Goal: Navigation & Orientation: Find specific page/section

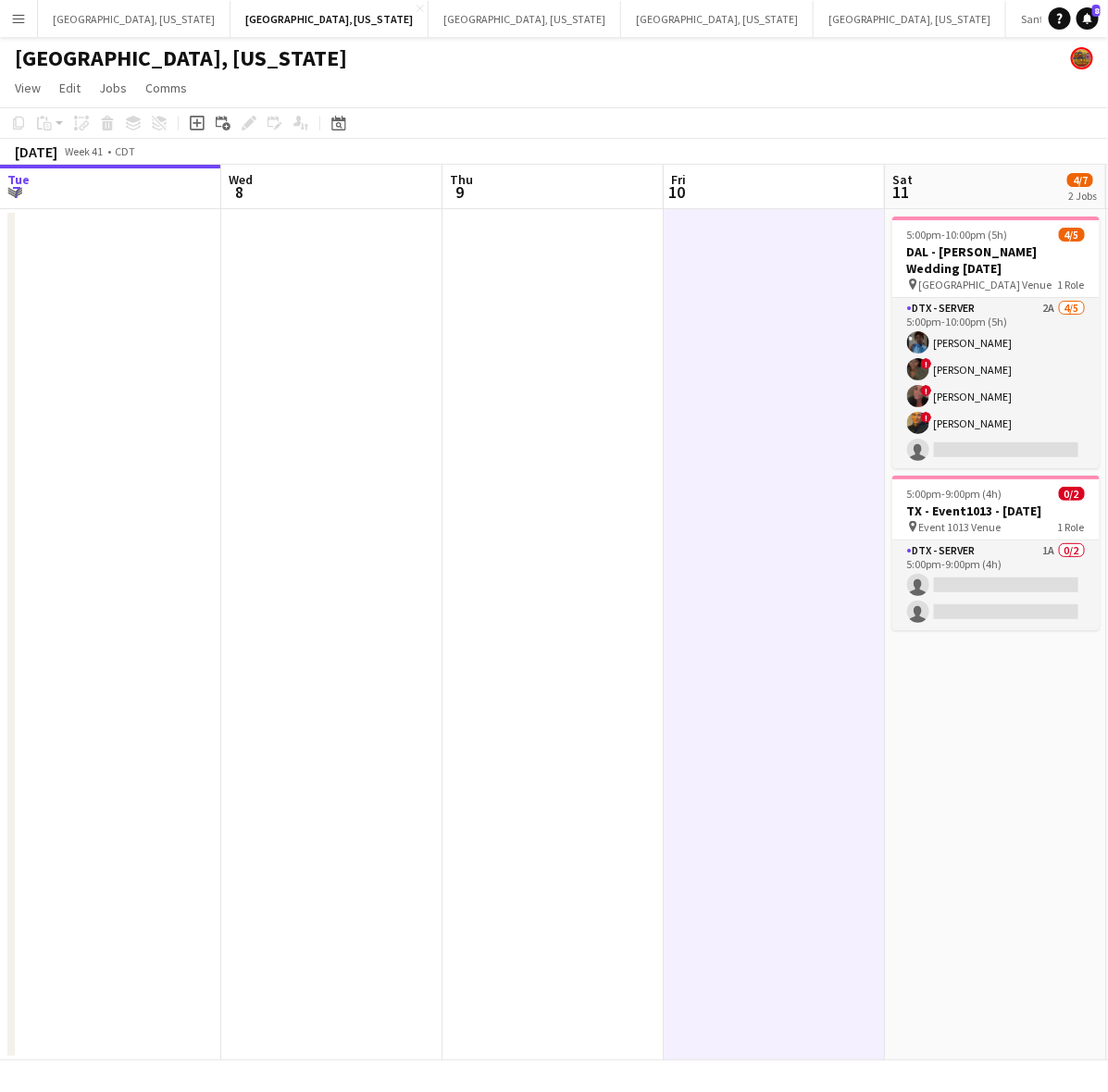
scroll to position [0, 445]
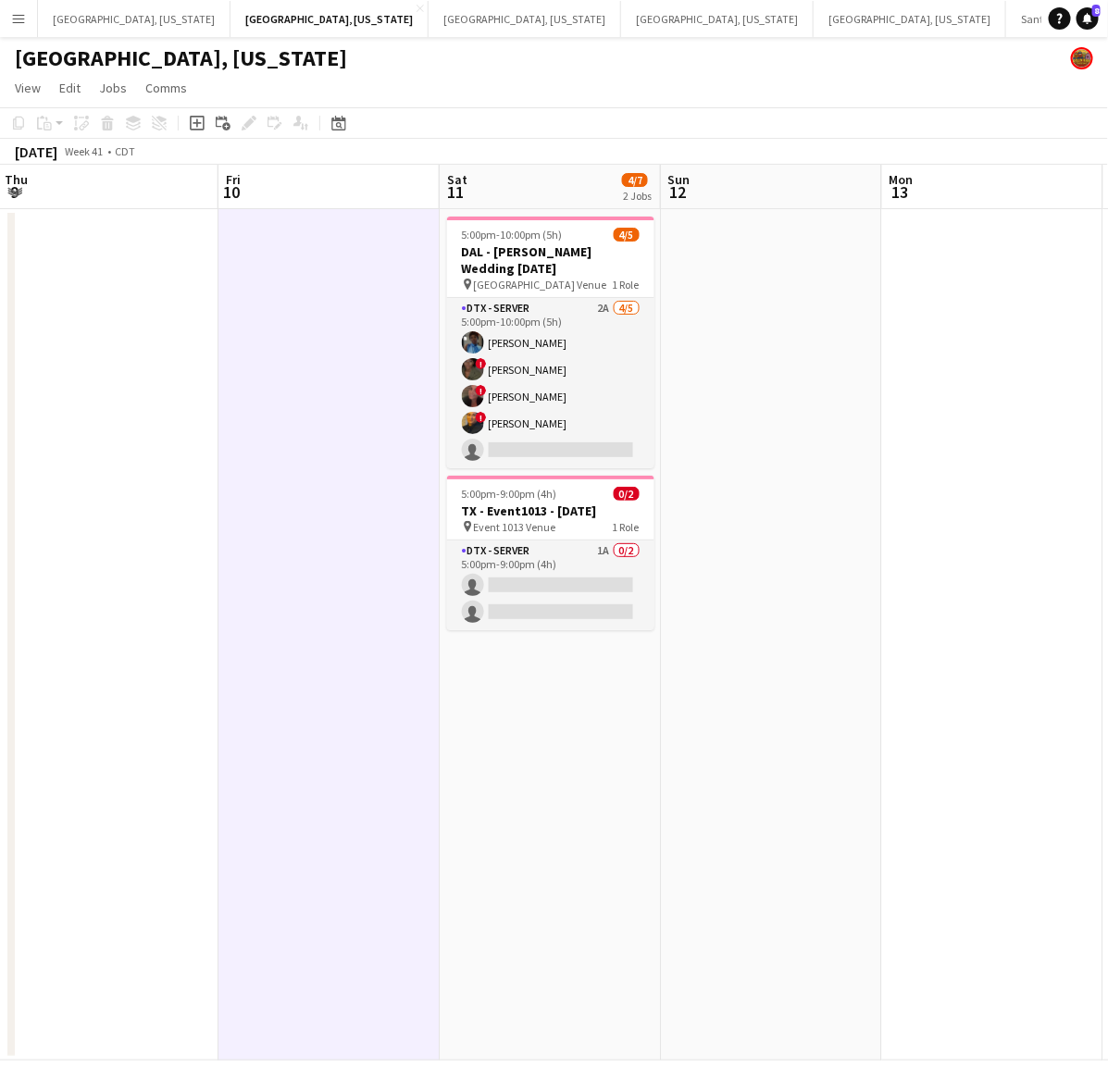
drag, startPoint x: 838, startPoint y: 17, endPoint x: 827, endPoint y: 34, distance: 20.2
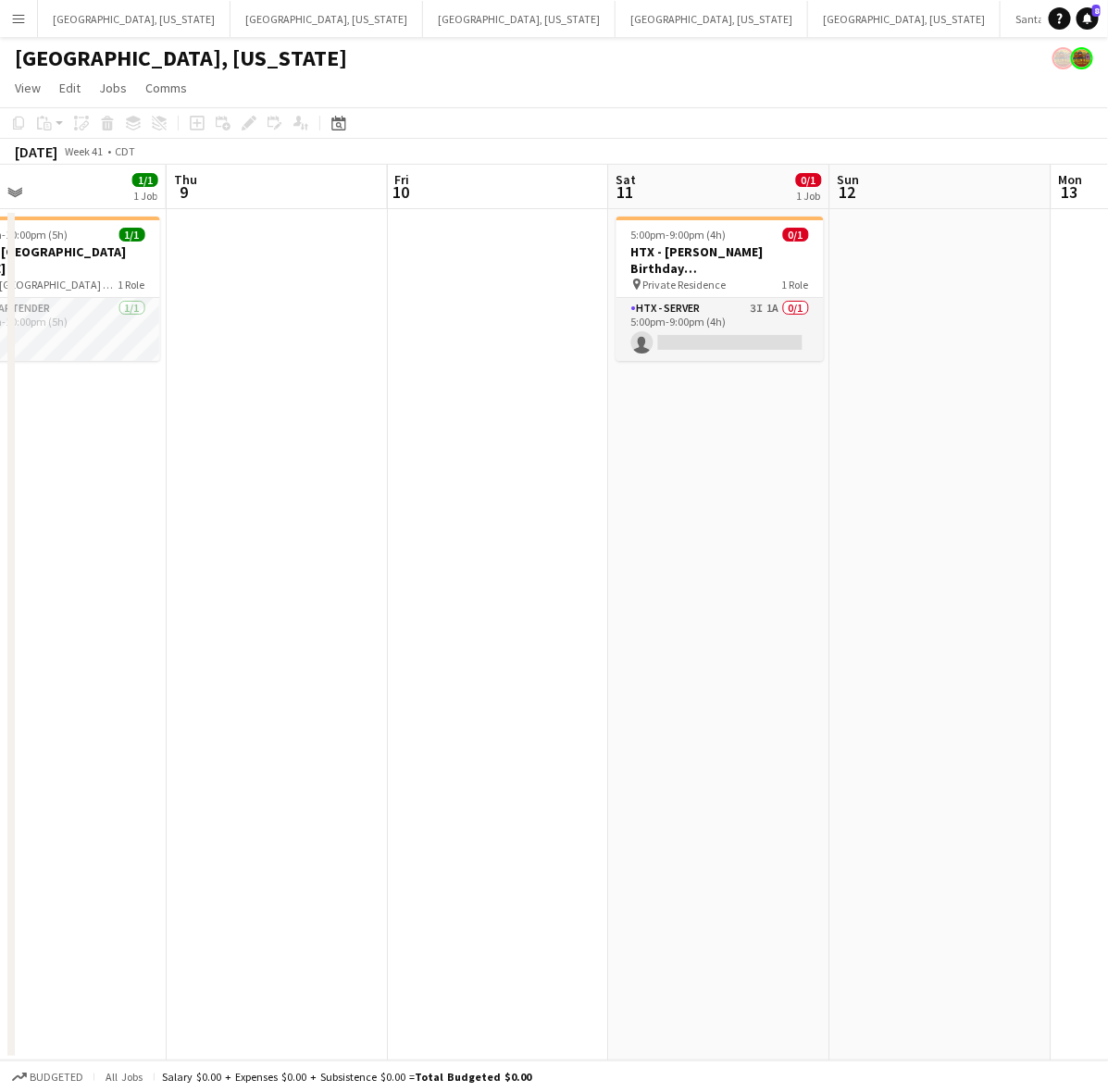
scroll to position [0, 539]
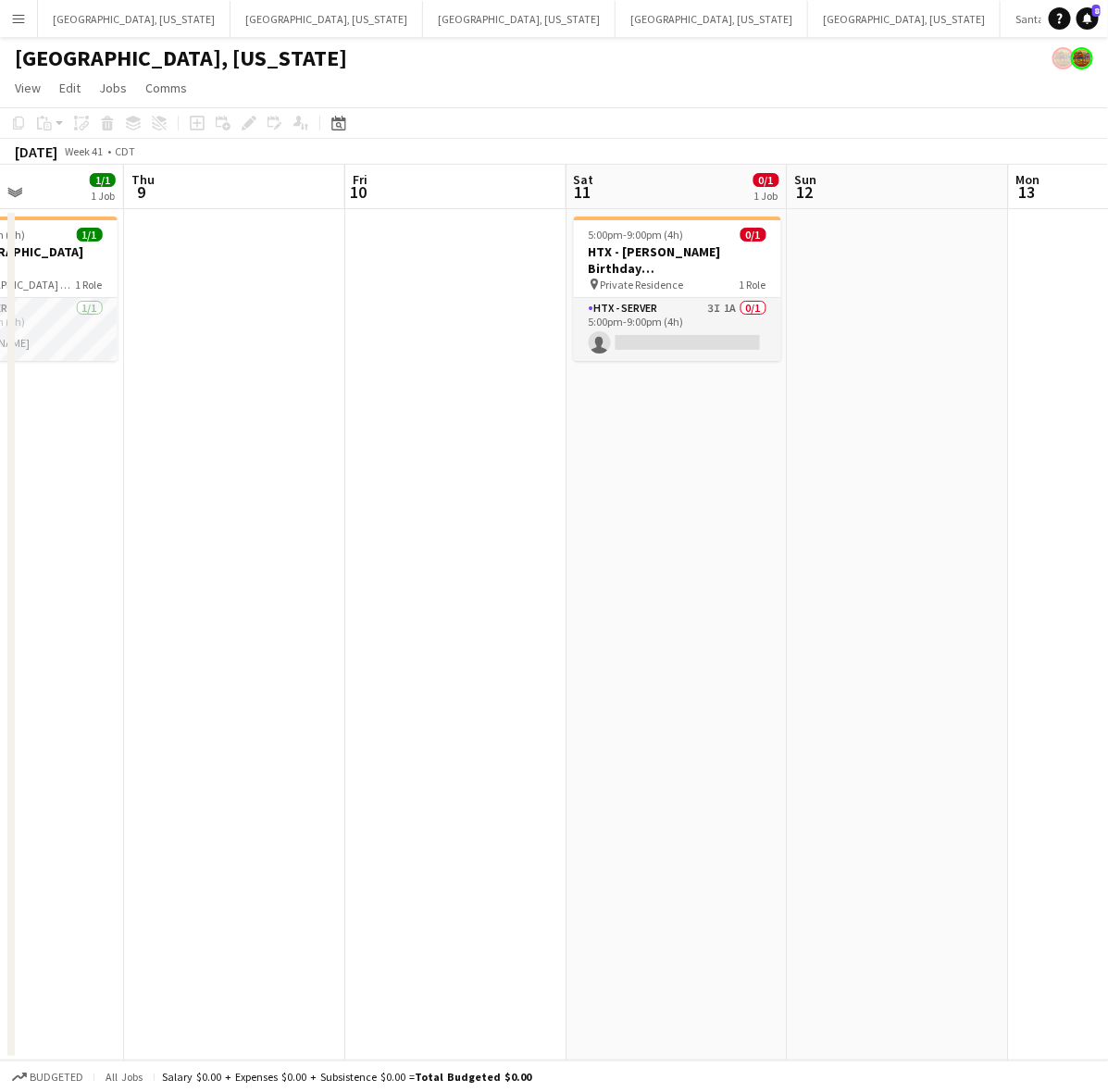
drag, startPoint x: 1004, startPoint y: 501, endPoint x: 487, endPoint y: 644, distance: 536.4
click at [487, 644] on app-calendar-viewport "Mon 6 Tue 7 Wed 8 1/1 1 Job Thu 9 Fri 10 Sat 11 0/1 1 Job Sun 12 Mon 13 Tue 14 …" at bounding box center [554, 613] width 1108 height 896
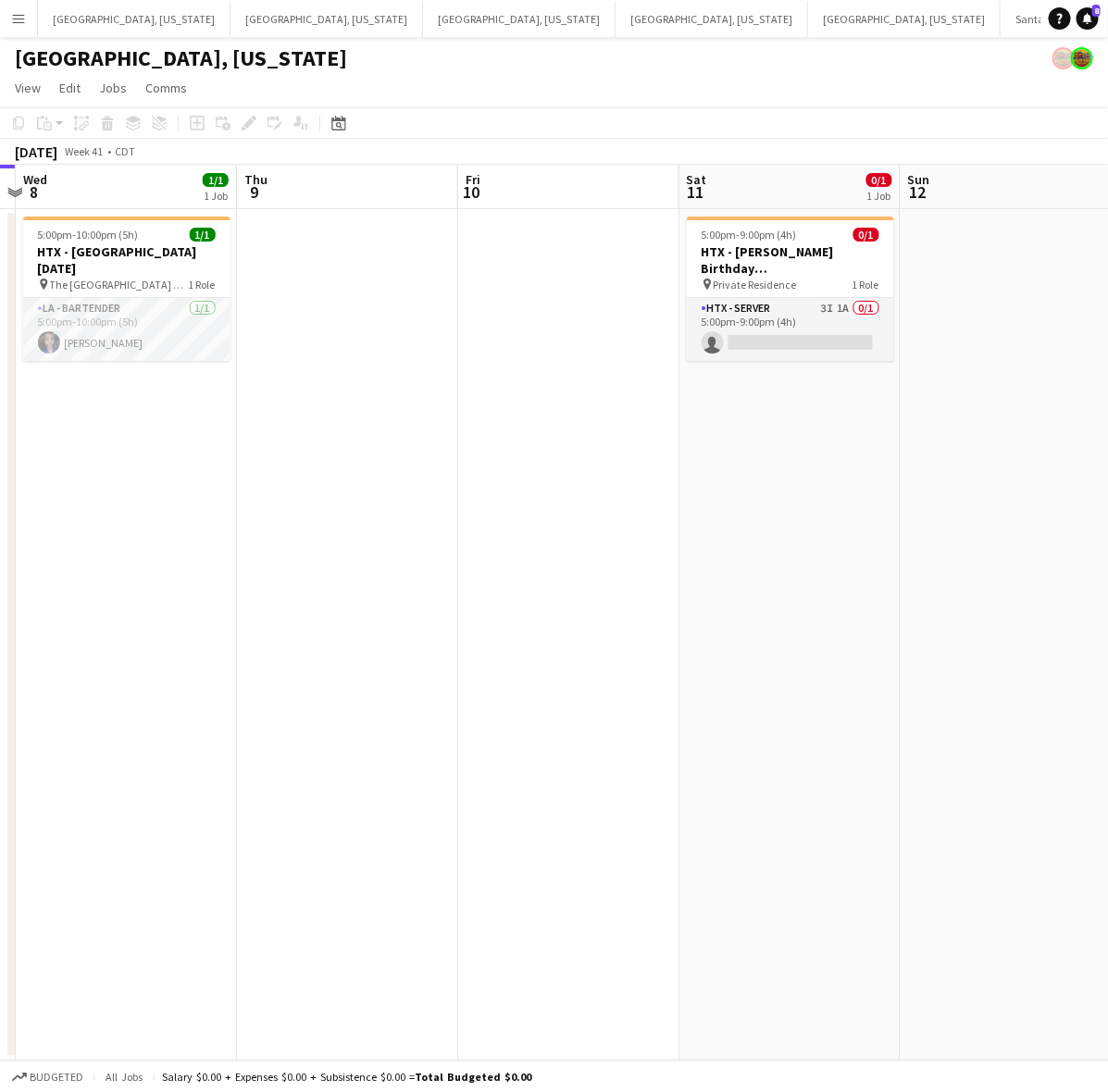
scroll to position [0, 411]
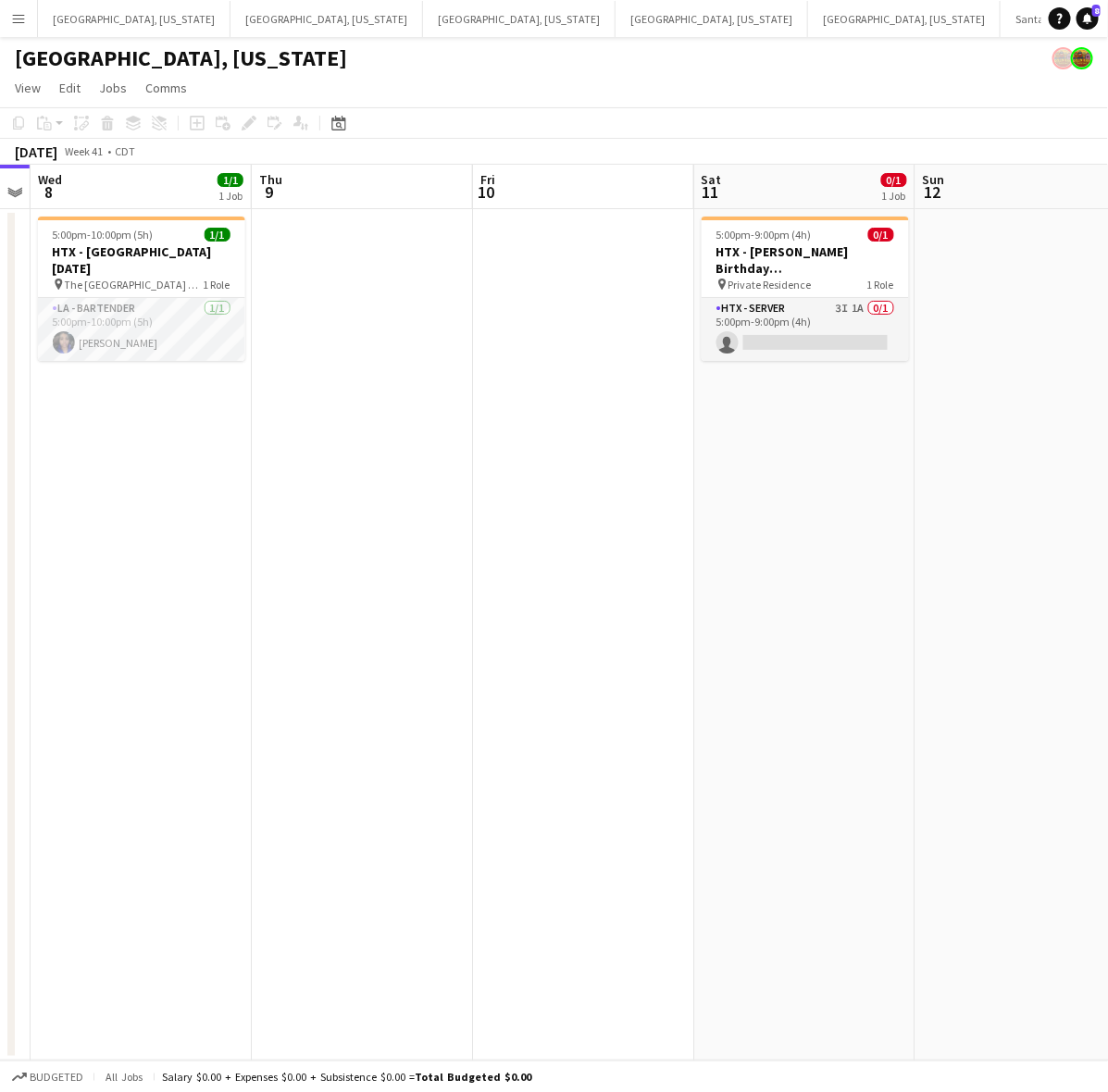
drag, startPoint x: 581, startPoint y: 442, endPoint x: 700, endPoint y: 405, distance: 124.6
click at [700, 405] on app-calendar-viewport "Mon 6 Tue 7 Wed 8 1/1 1 Job Thu 9 Fri 10 Sat 11 0/1 1 Job Sun 12 Mon 13 Tue 14 …" at bounding box center [554, 613] width 1108 height 896
click at [1001, 24] on button "Santa [PERSON_NAME] Close" at bounding box center [1070, 19] width 139 height 36
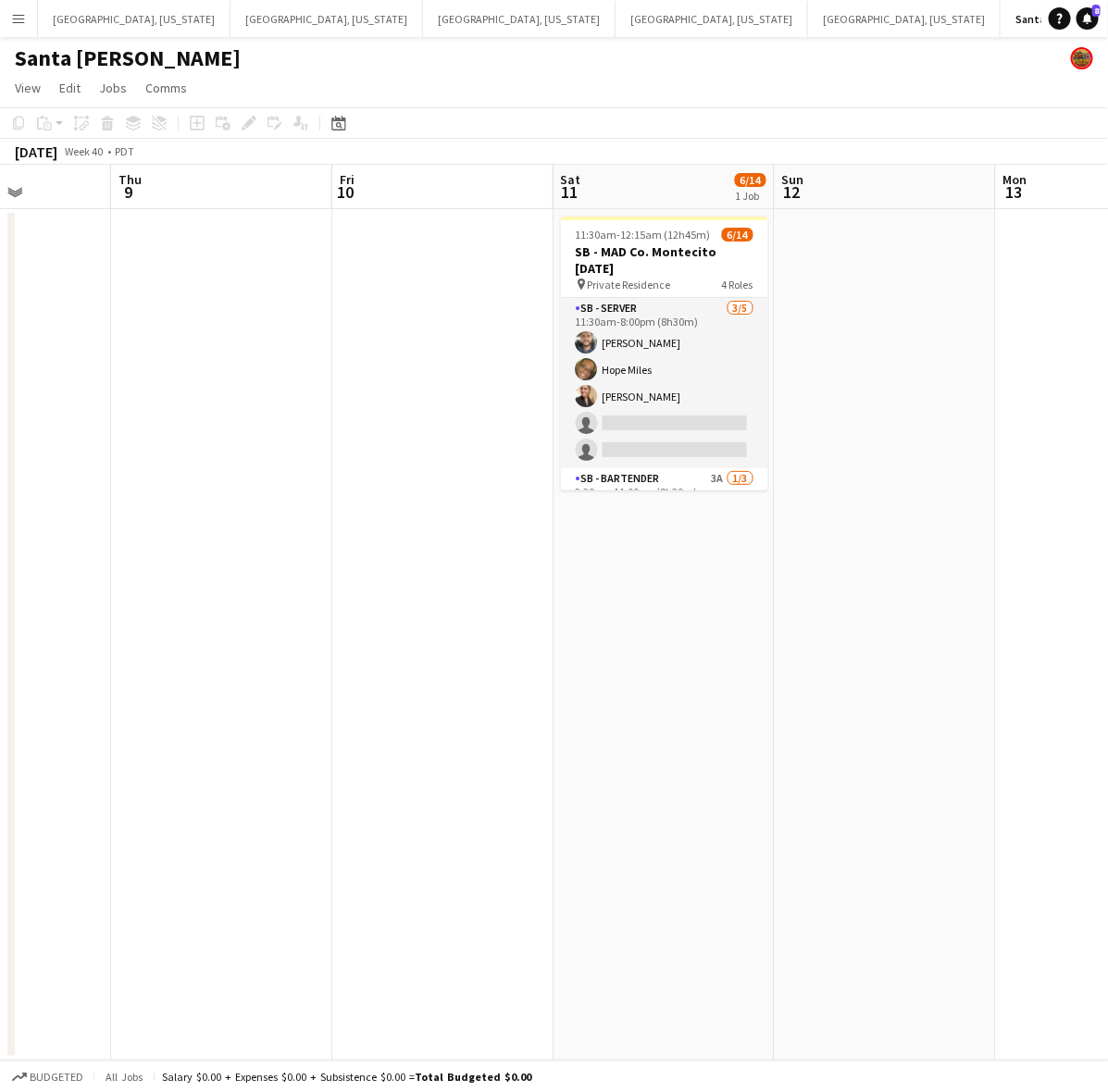
scroll to position [0, 584]
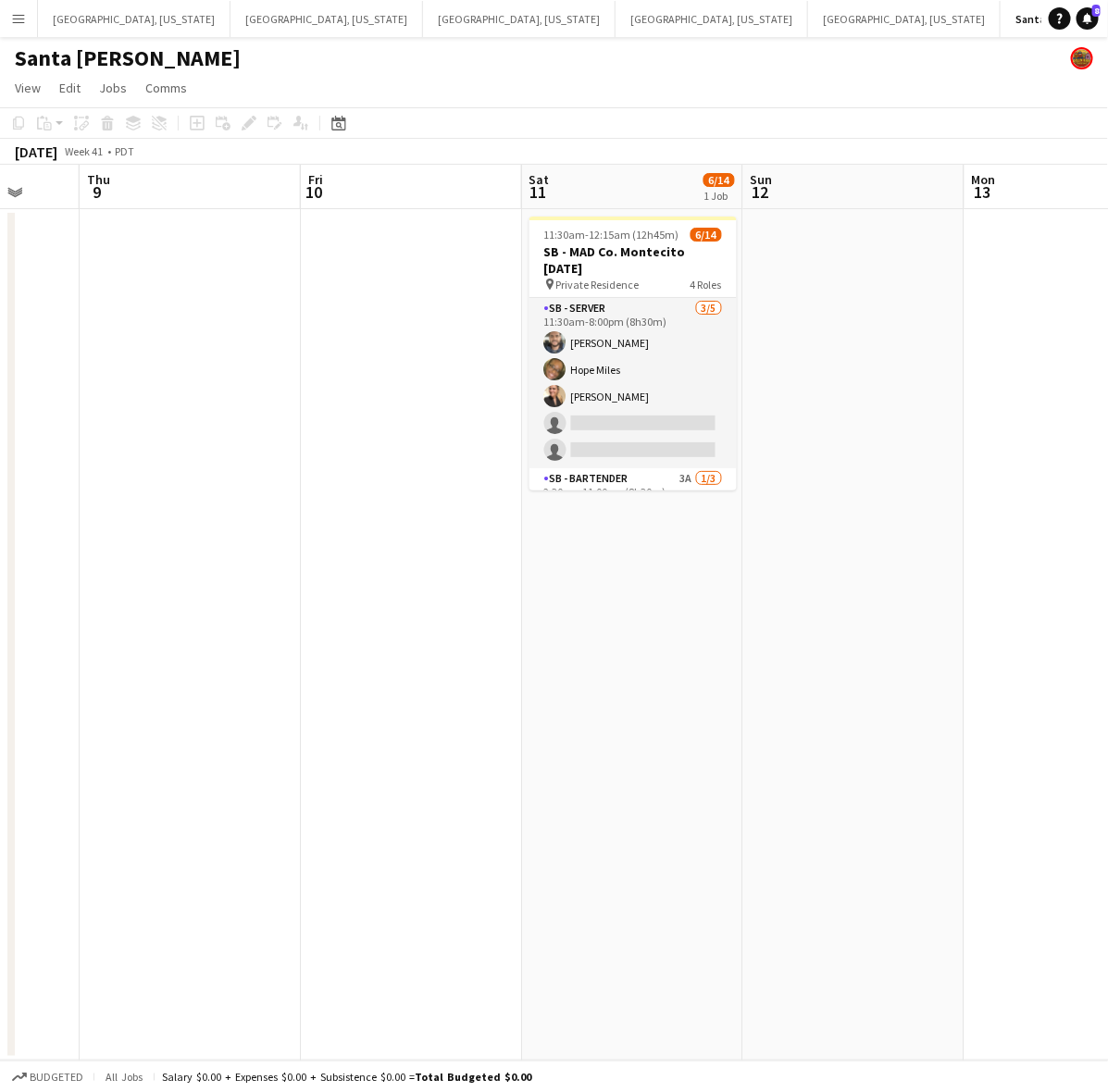
drag, startPoint x: 706, startPoint y: 449, endPoint x: 239, endPoint y: 628, distance: 500.1
click at [239, 628] on app-calendar-viewport "Mon 6 Tue 7 Wed 8 Thu 9 Fri 10 Sat 11 6/14 1 Job Sun 12 Mon 13 Tue 14 Wed 15 11…" at bounding box center [554, 613] width 1108 height 896
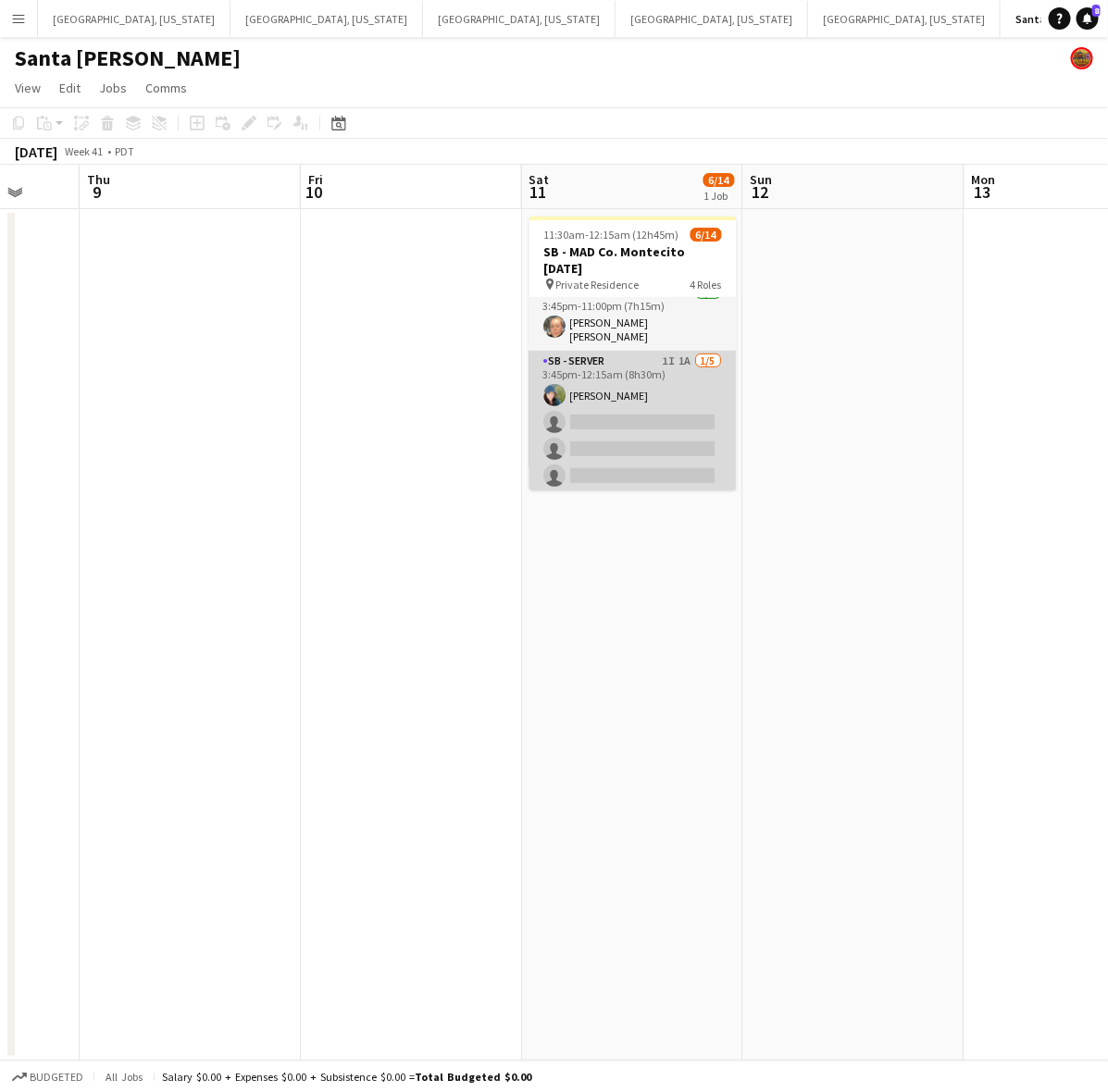
scroll to position [329, 0]
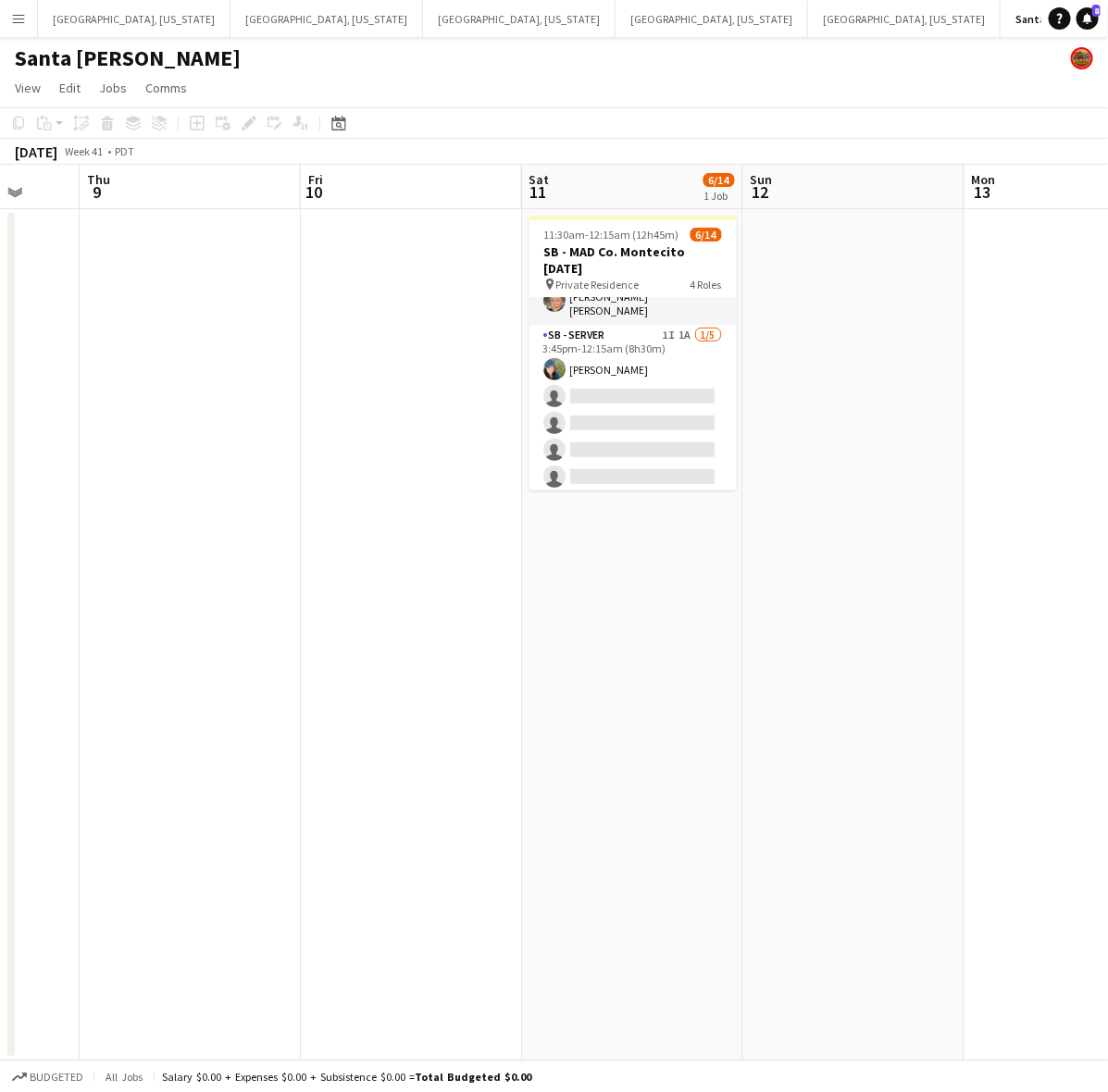
click at [474, 431] on app-date-cell at bounding box center [410, 634] width 221 height 851
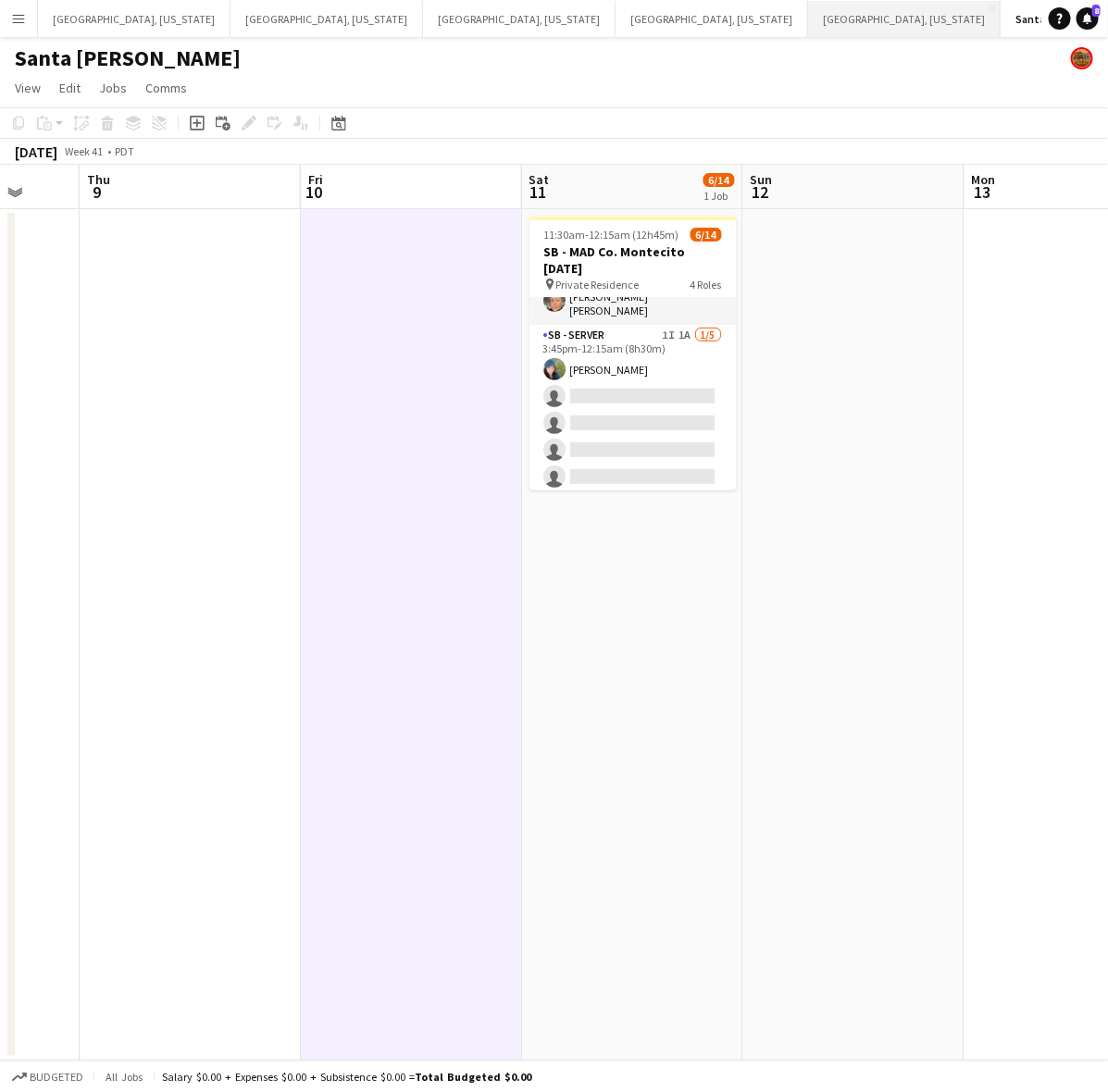
click at [808, 14] on button "[GEOGRAPHIC_DATA], [US_STATE] Close" at bounding box center [904, 19] width 192 height 36
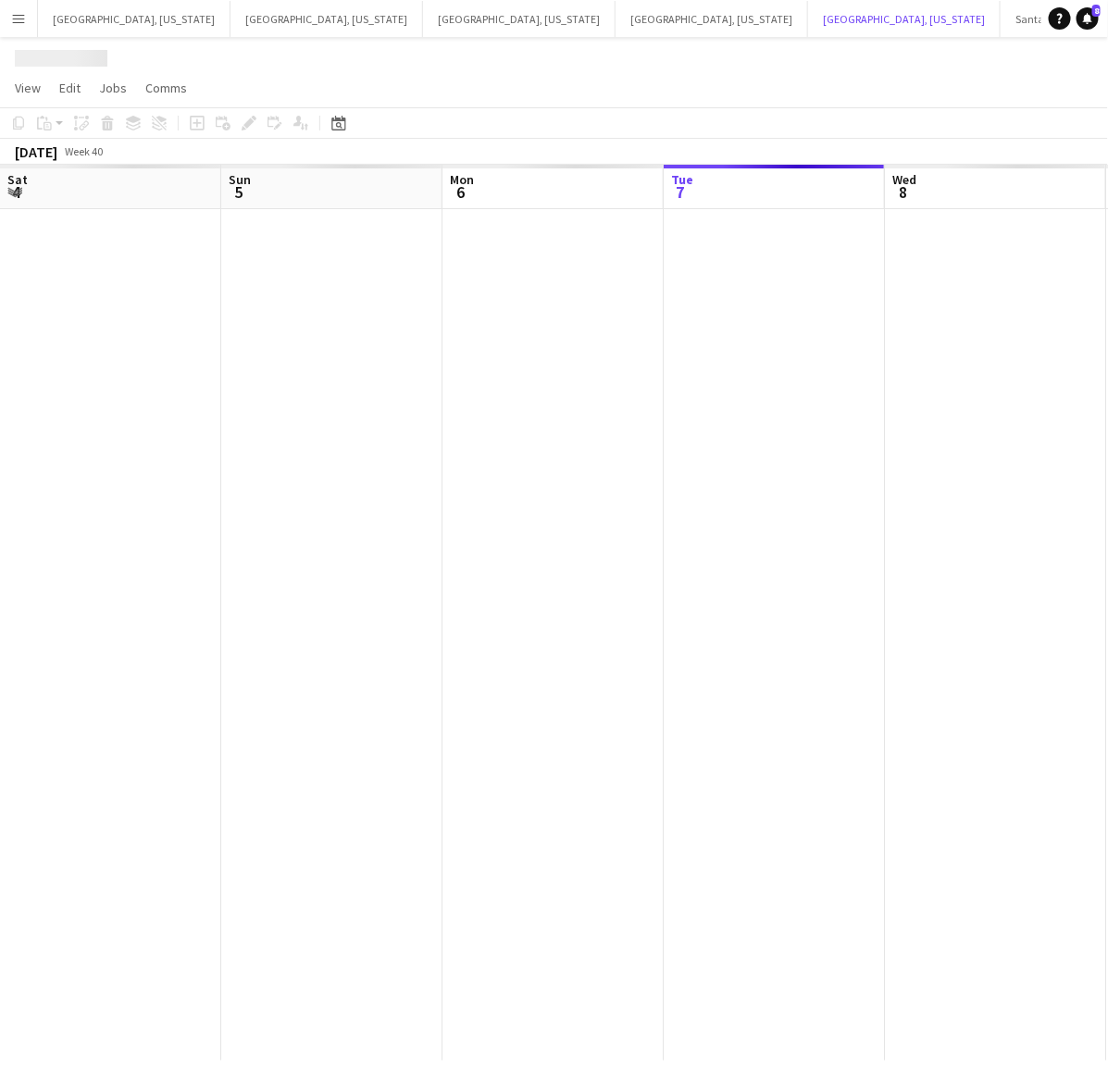
scroll to position [0, 442]
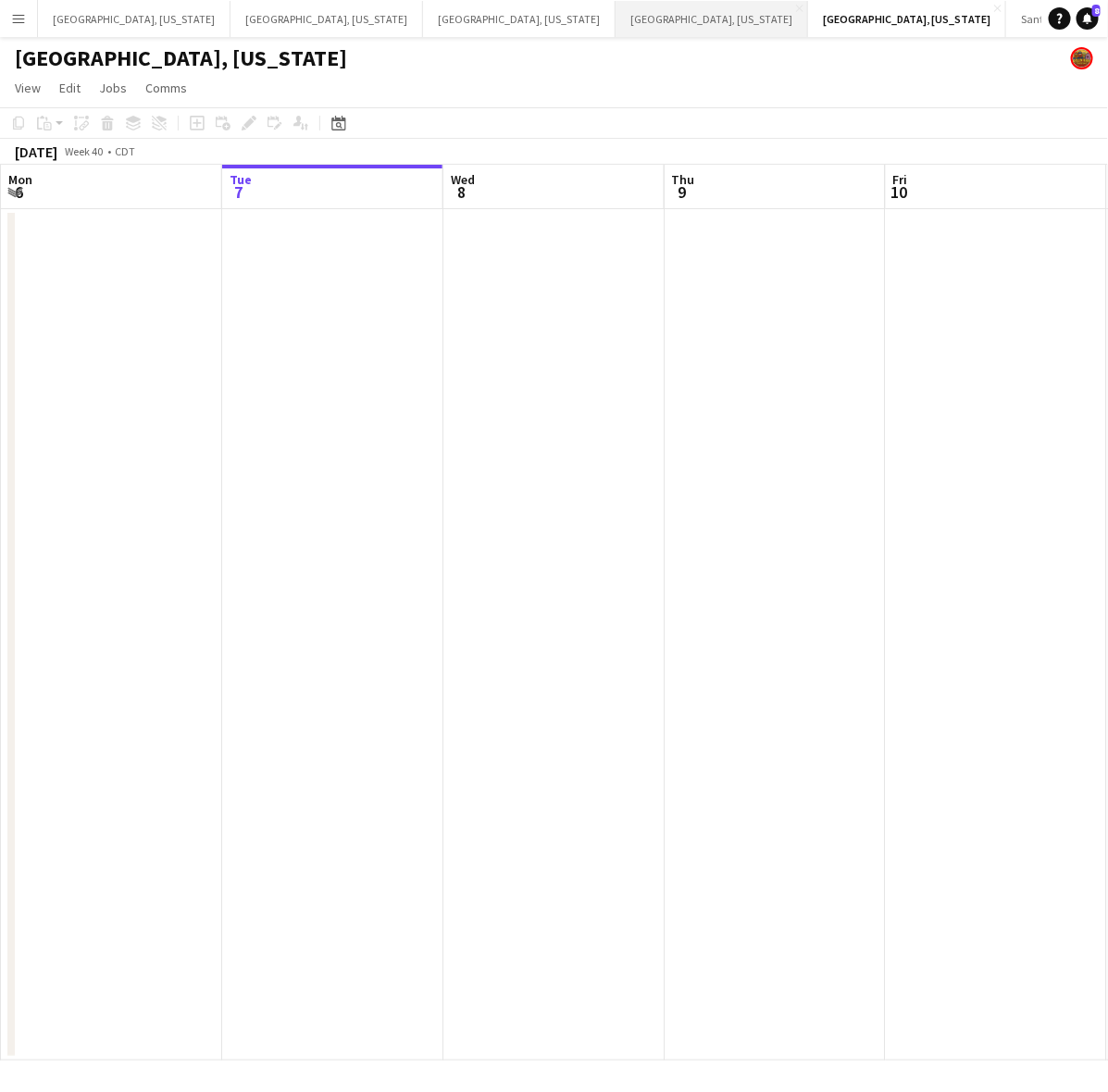
click at [616, 16] on button "[GEOGRAPHIC_DATA], [US_STATE] Close" at bounding box center [712, 19] width 192 height 36
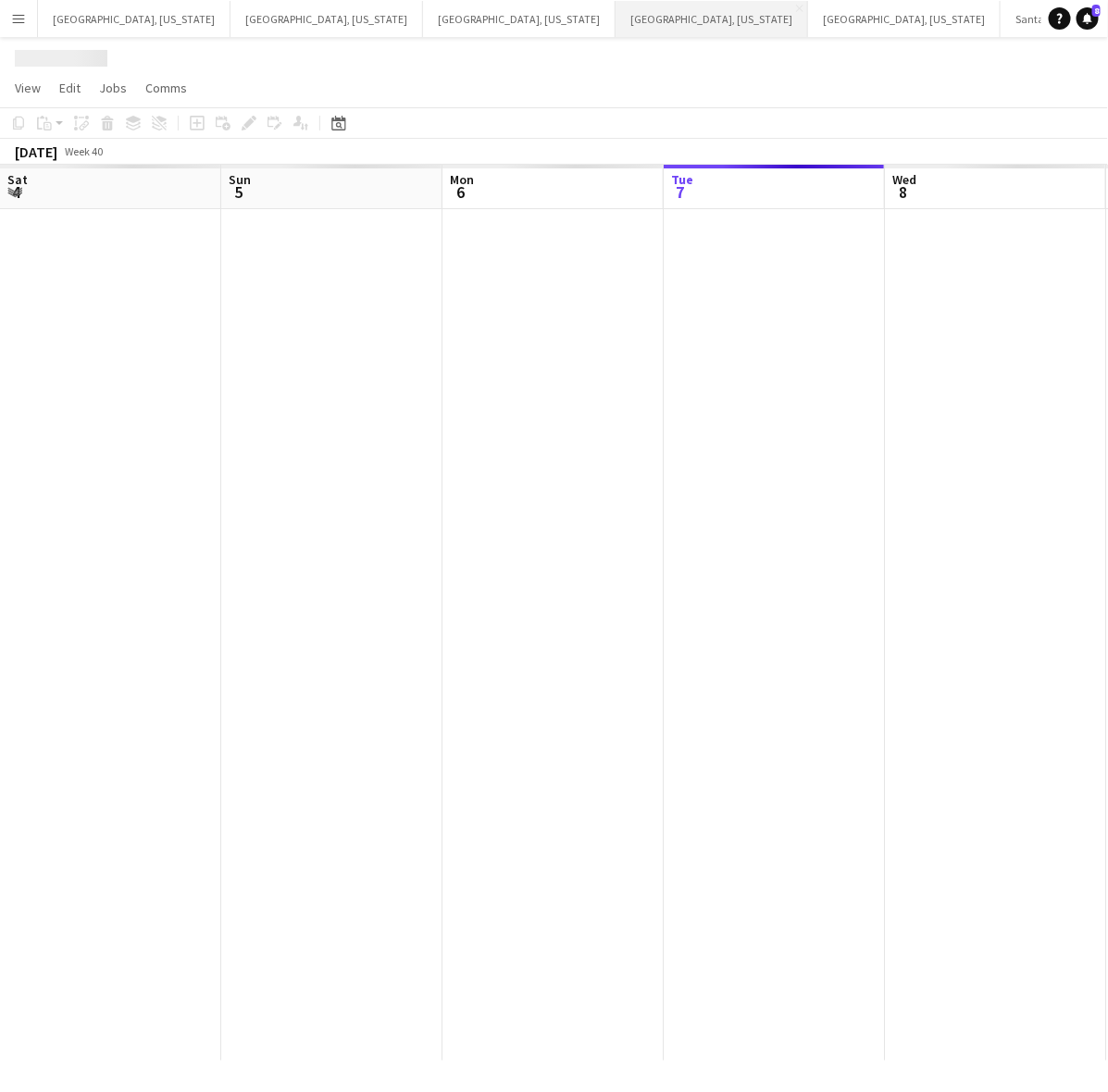
scroll to position [0, 442]
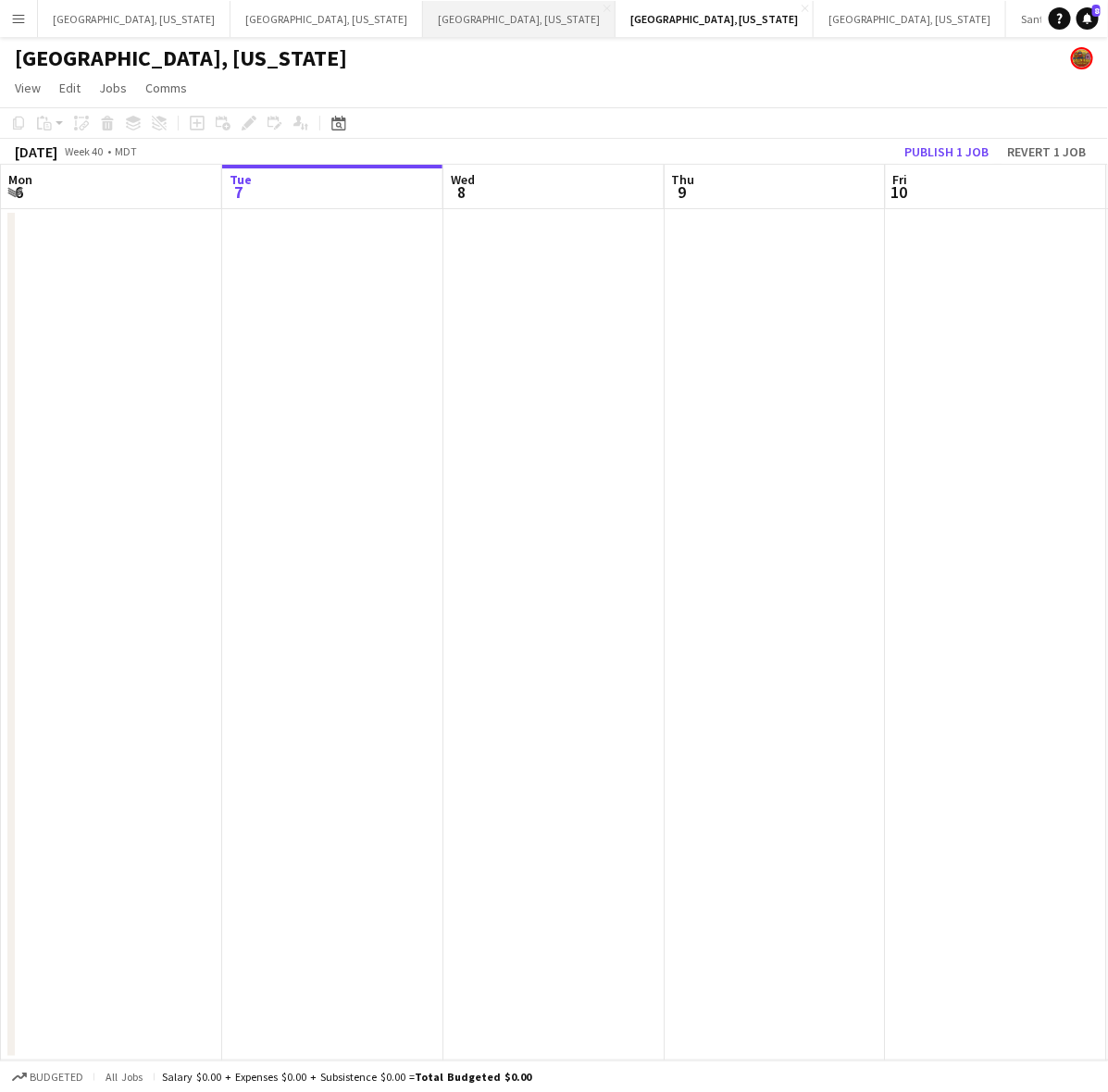
click at [423, 20] on button "[GEOGRAPHIC_DATA], [US_STATE] Close" at bounding box center [519, 19] width 192 height 36
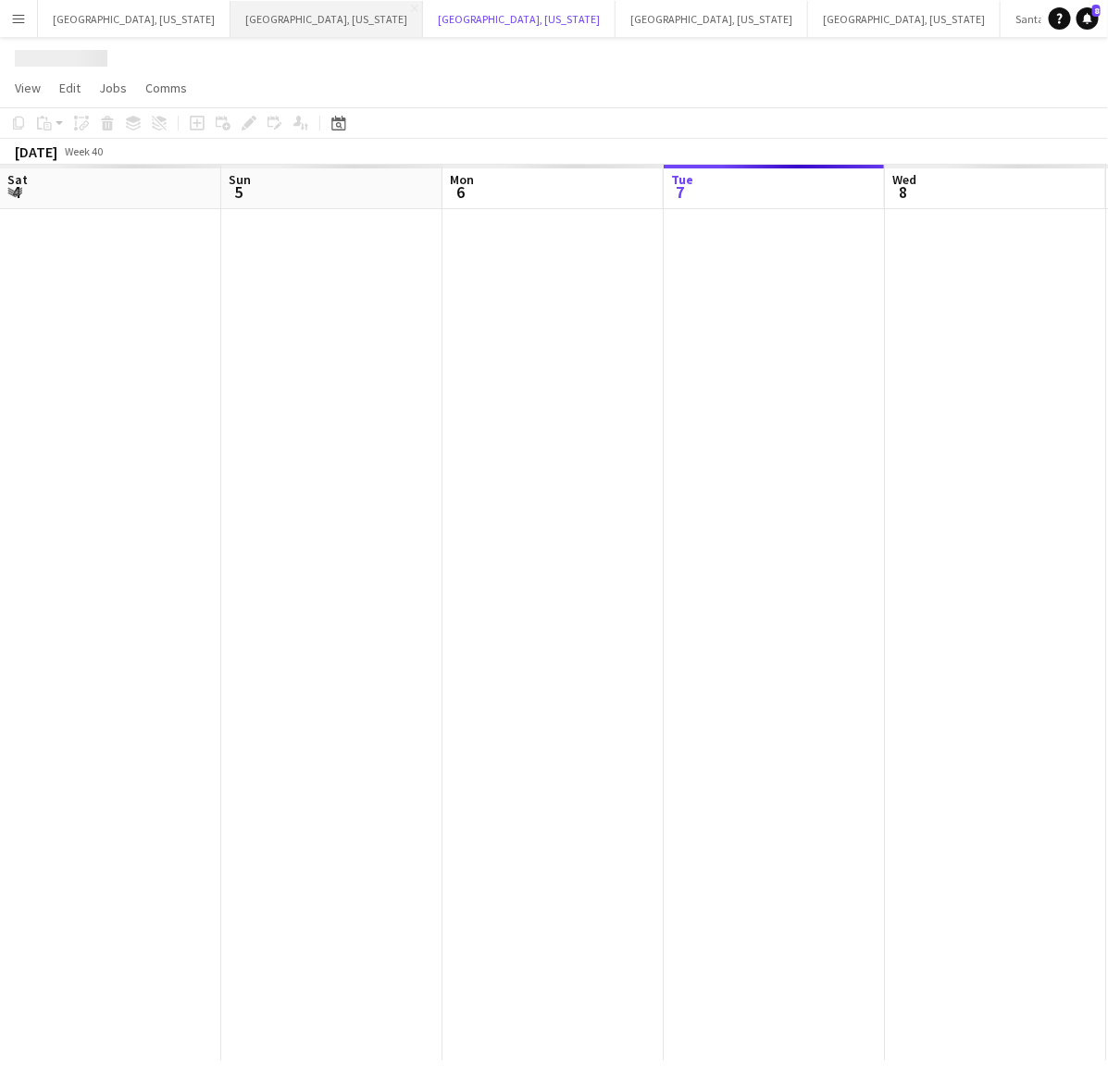
scroll to position [0, 442]
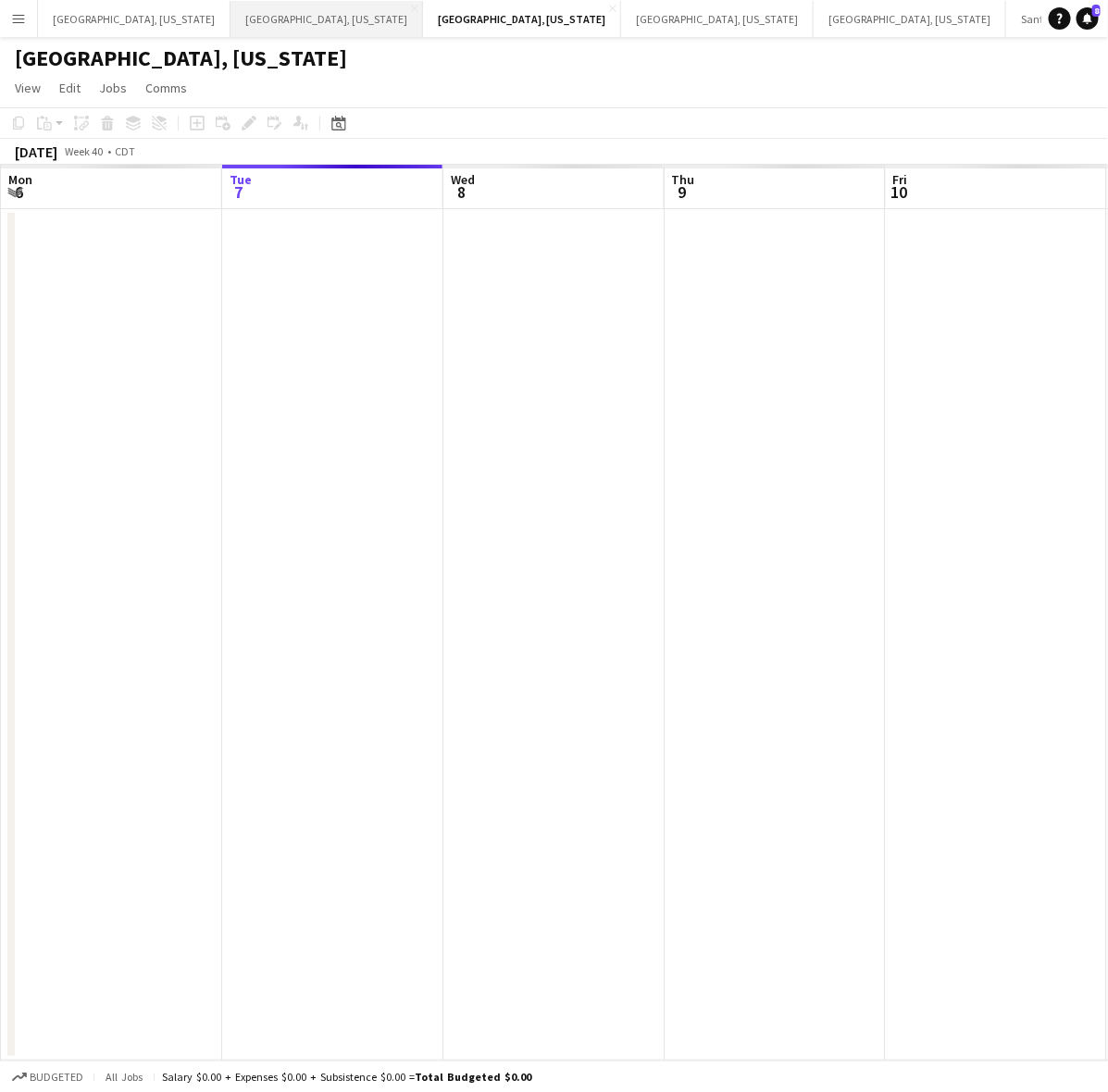
click at [233, 15] on button "[GEOGRAPHIC_DATA], [US_STATE] Close" at bounding box center [327, 19] width 192 height 36
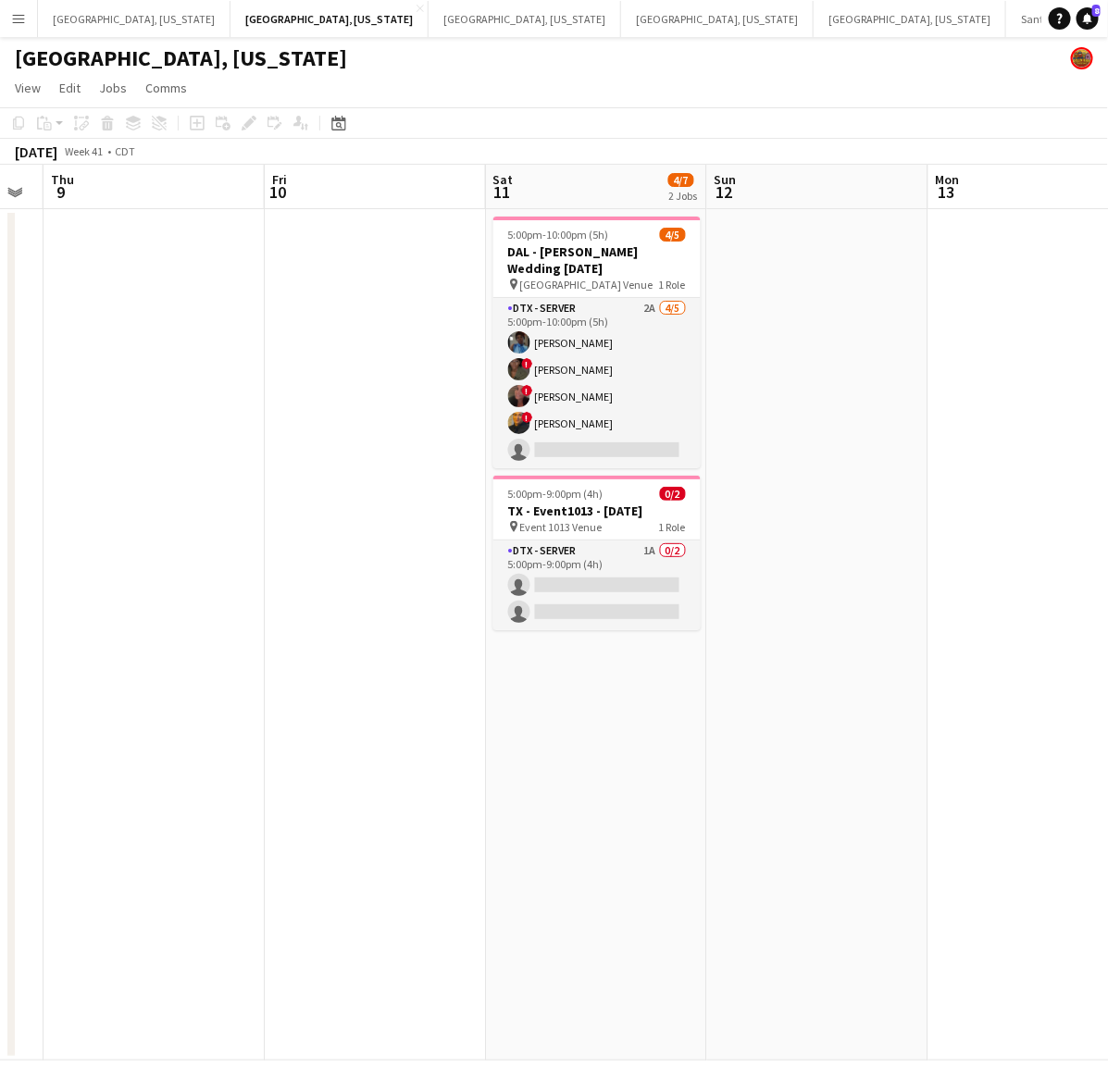
drag, startPoint x: 853, startPoint y: 449, endPoint x: 233, endPoint y: 561, distance: 630.0
click at [222, 570] on app-calendar-viewport "Mon 6 Tue 7 Wed 8 Thu 9 Fri 10 Sat 11 4/7 2 Jobs Sun 12 Mon 13 Tue 14 Wed 15 5:…" at bounding box center [554, 613] width 1108 height 896
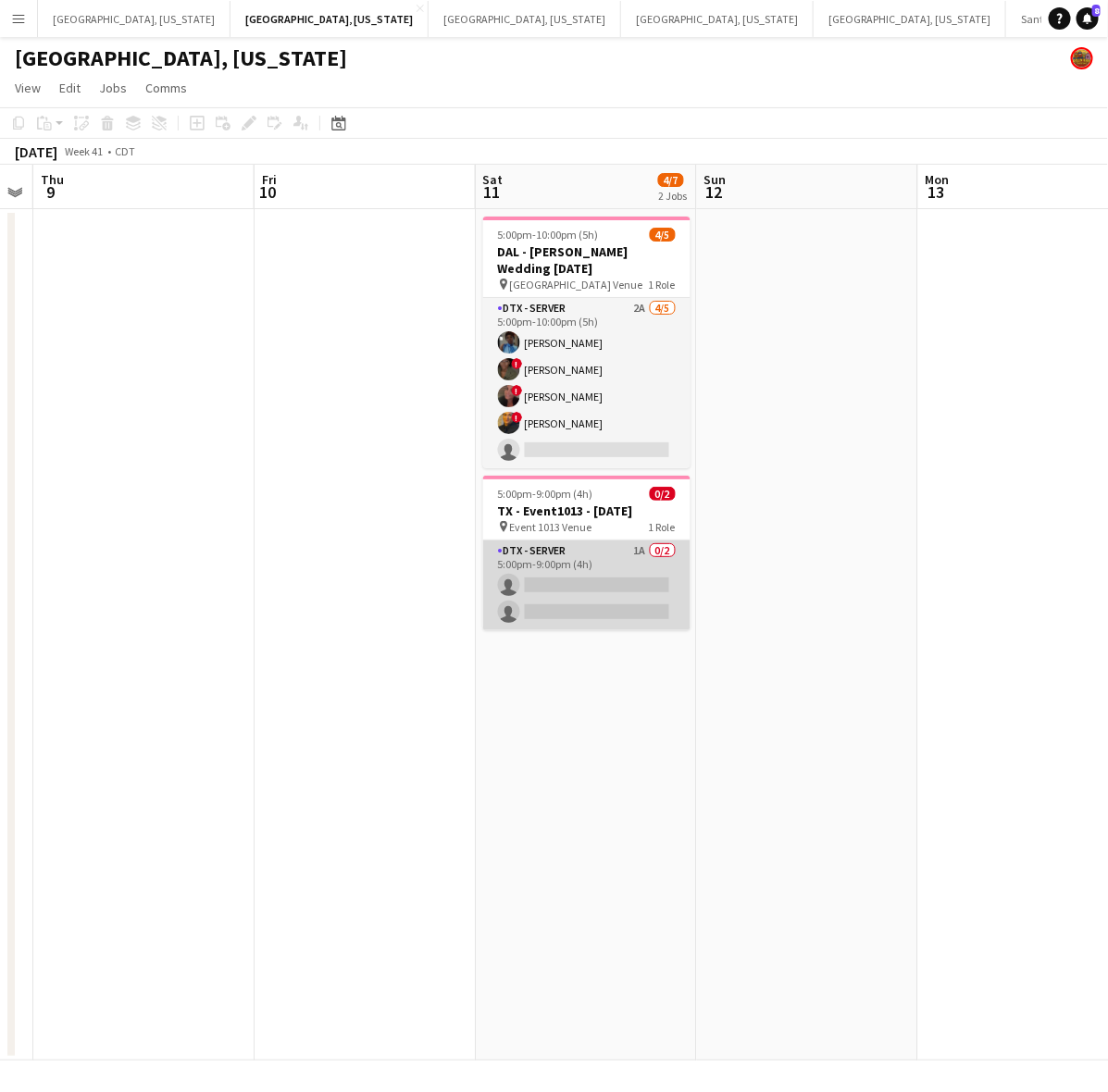
drag, startPoint x: 575, startPoint y: 573, endPoint x: 593, endPoint y: 562, distance: 21.1
click at [576, 573] on app-card-role "DTX - Server 1A 0/2 5:00pm-9:00pm (4h) single-neutral-actions single-neutral-ac…" at bounding box center [586, 585] width 207 height 89
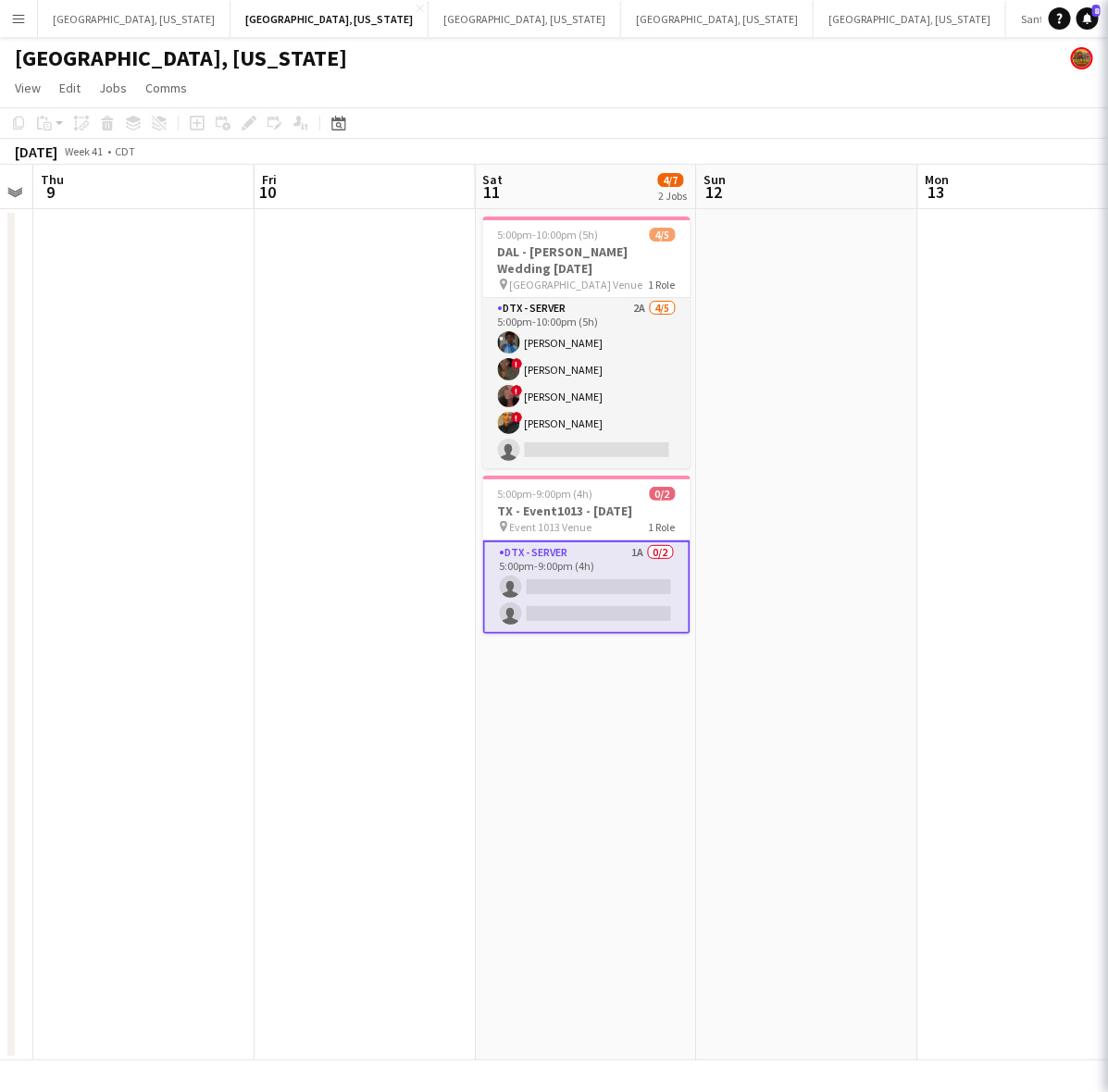
scroll to position [0, 629]
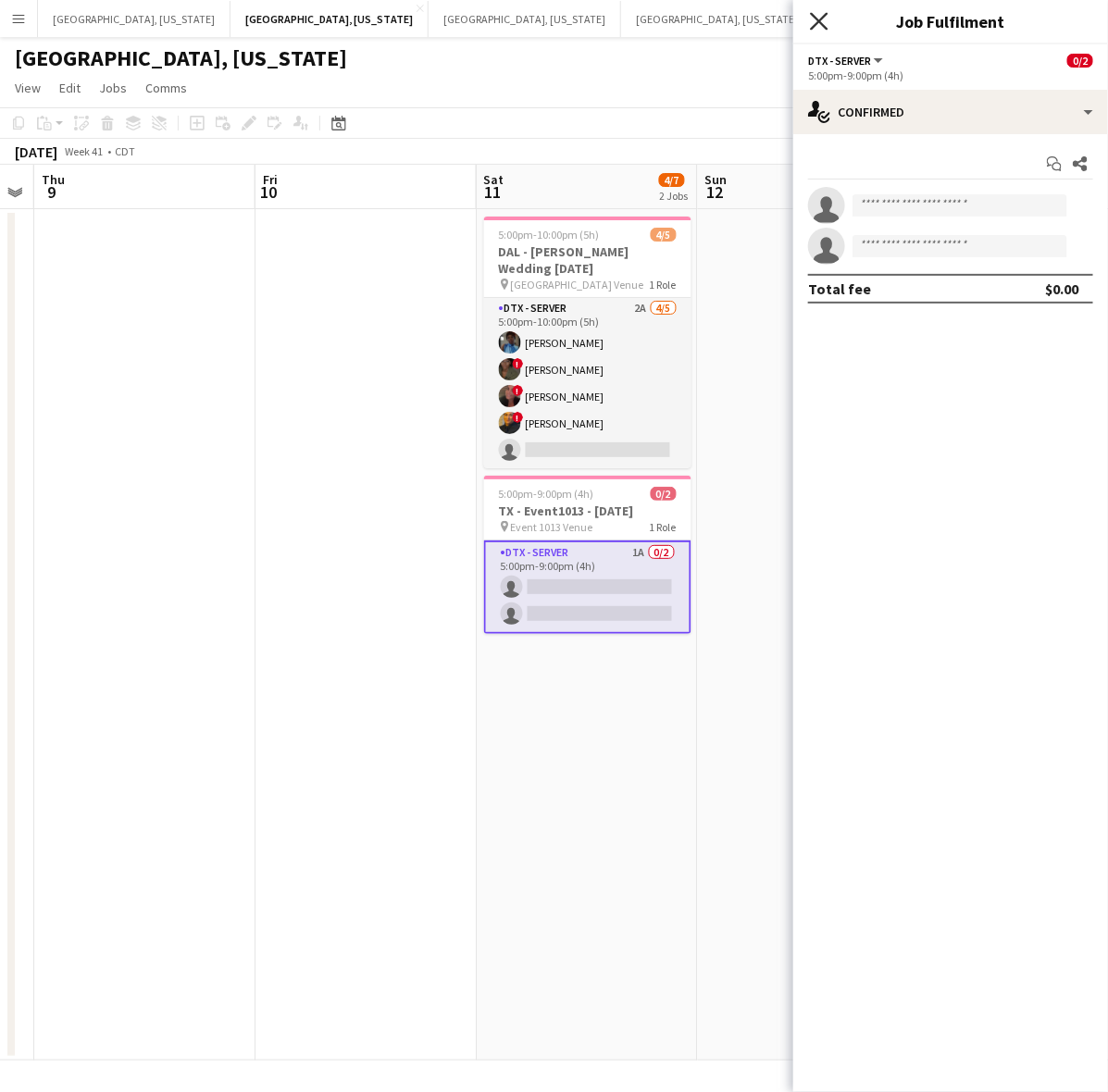
click at [815, 25] on icon at bounding box center [818, 21] width 18 height 18
